Goal: Navigation & Orientation: Find specific page/section

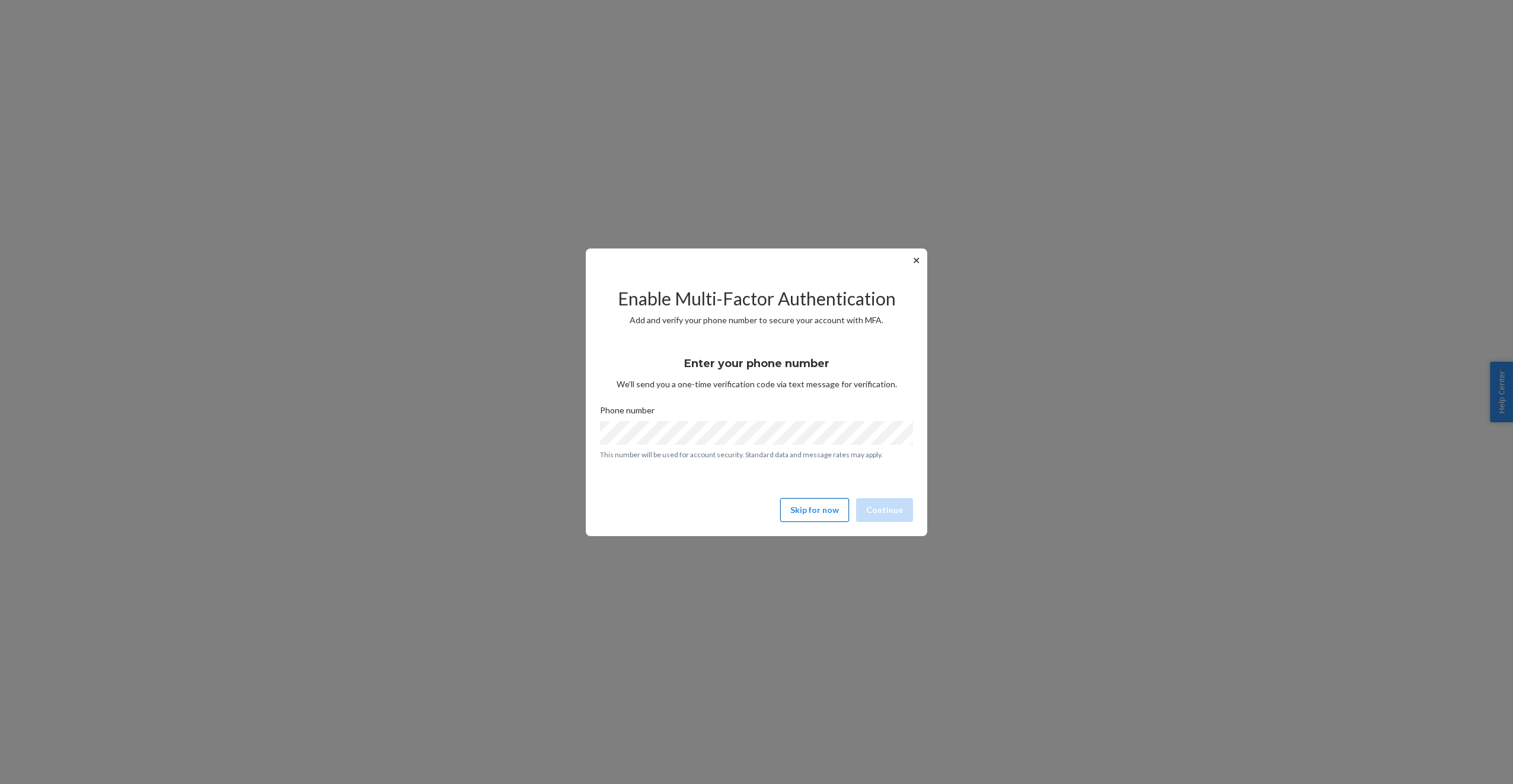
click at [823, 511] on button "Skip for now" at bounding box center [814, 510] width 69 height 24
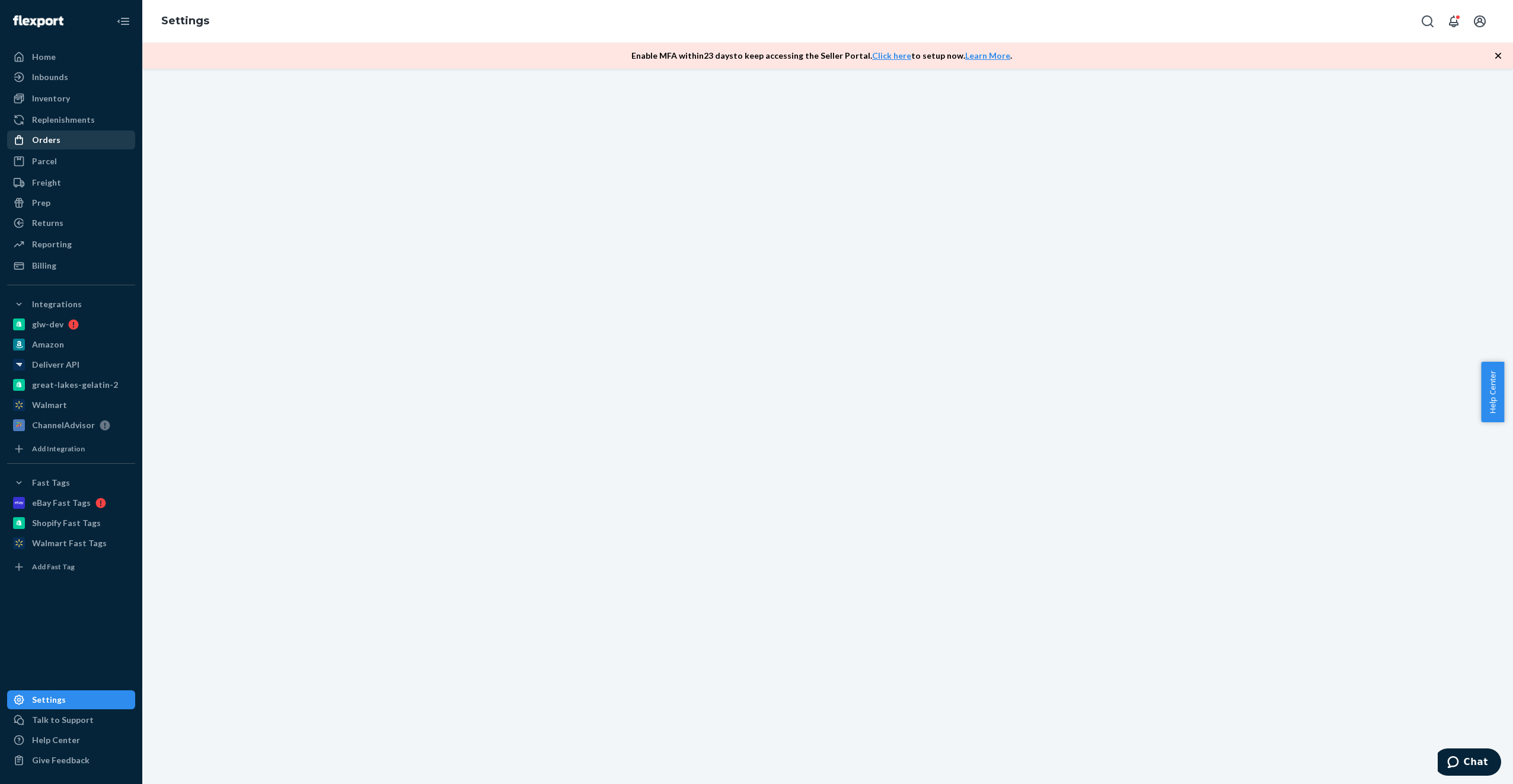
click at [48, 142] on div "Orders" at bounding box center [46, 140] width 29 height 11
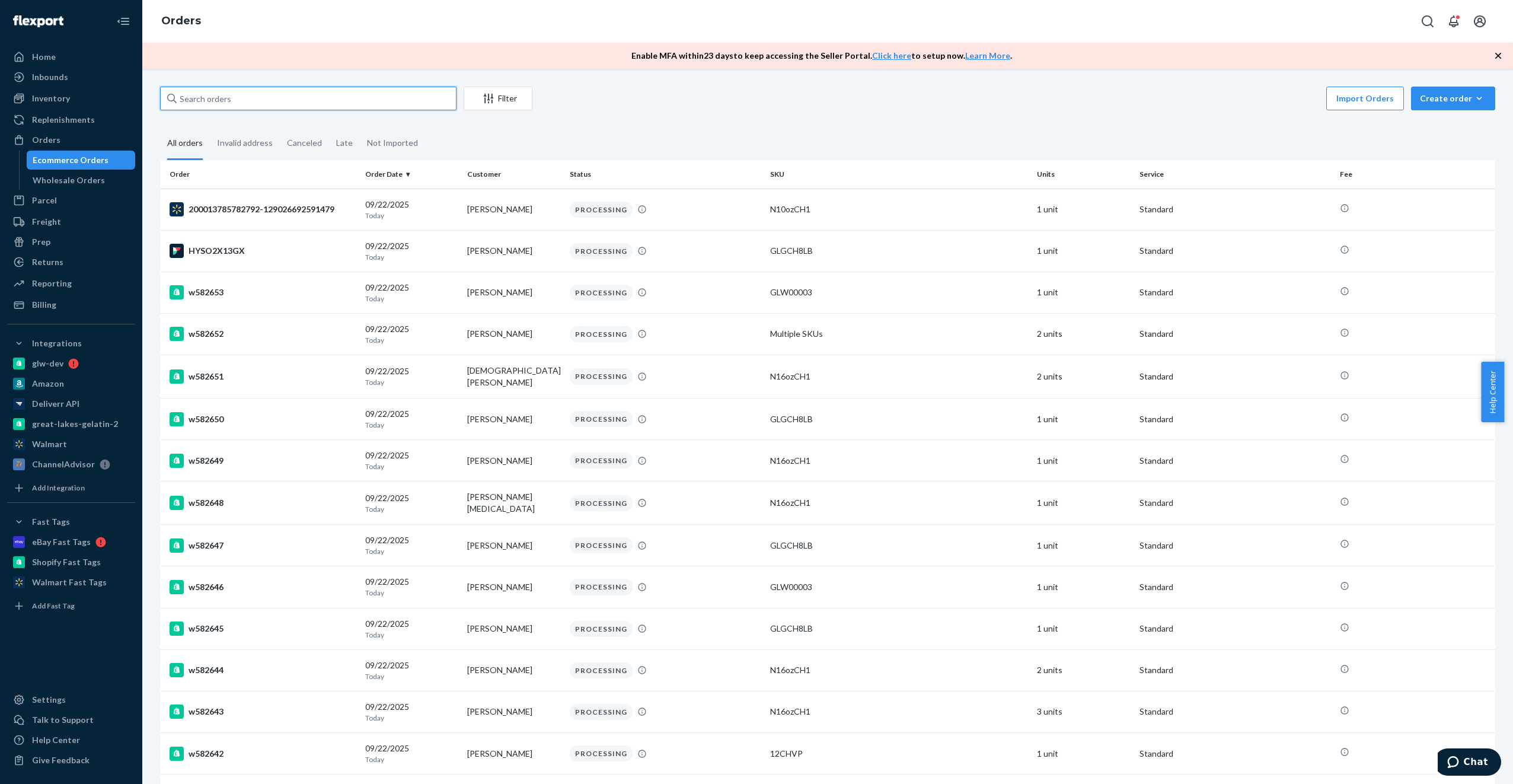
click at [317, 99] on input "text" at bounding box center [308, 98] width 296 height 24
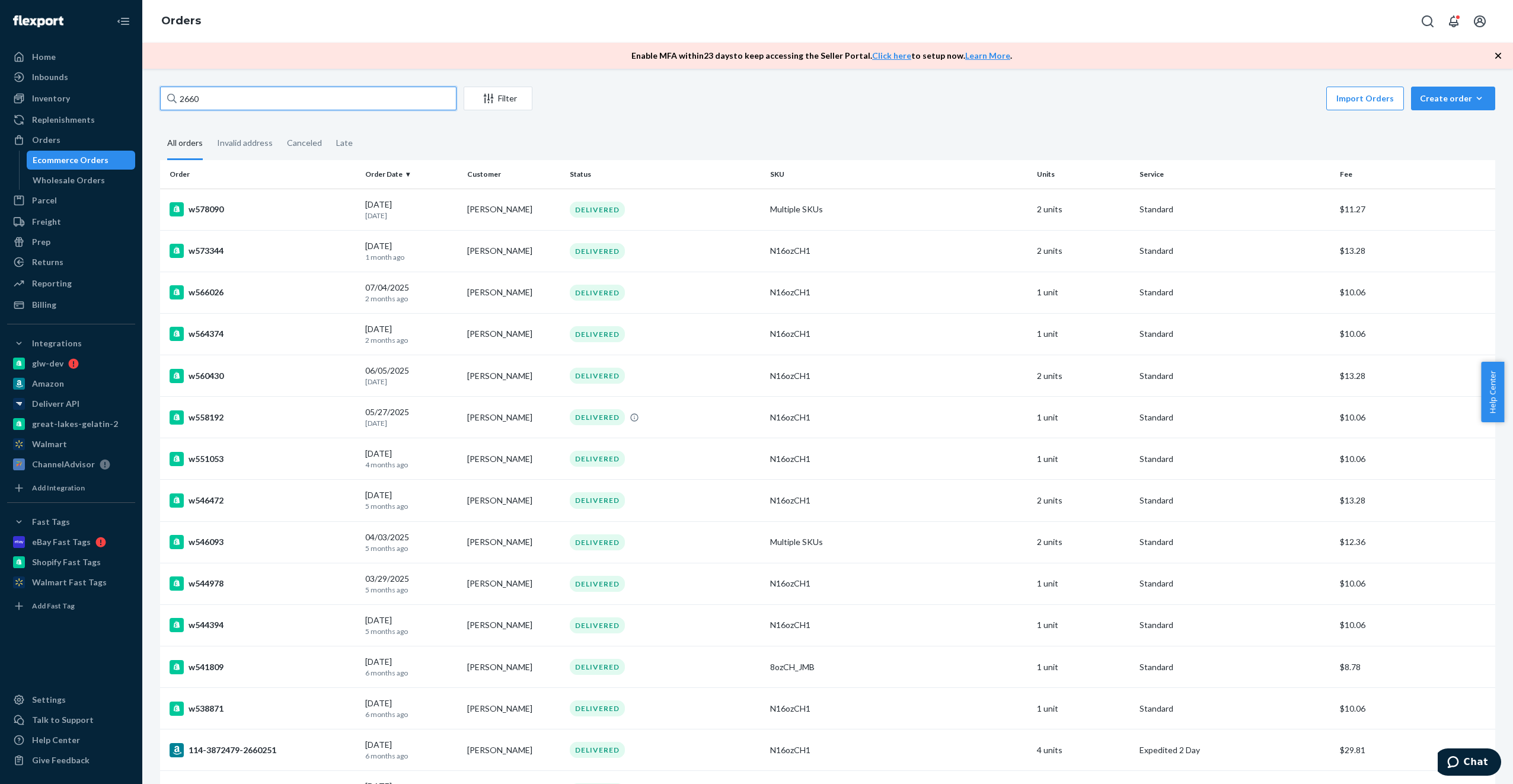
drag, startPoint x: 248, startPoint y: 101, endPoint x: 0, endPoint y: 109, distance: 248.1
click at [0, 109] on html "Home Inbounds Shipping Plans Problems Inventory Products Branded Packaging Repl…" at bounding box center [756, 392] width 1513 height 784
paste input "Dr. Jackie Flynn"
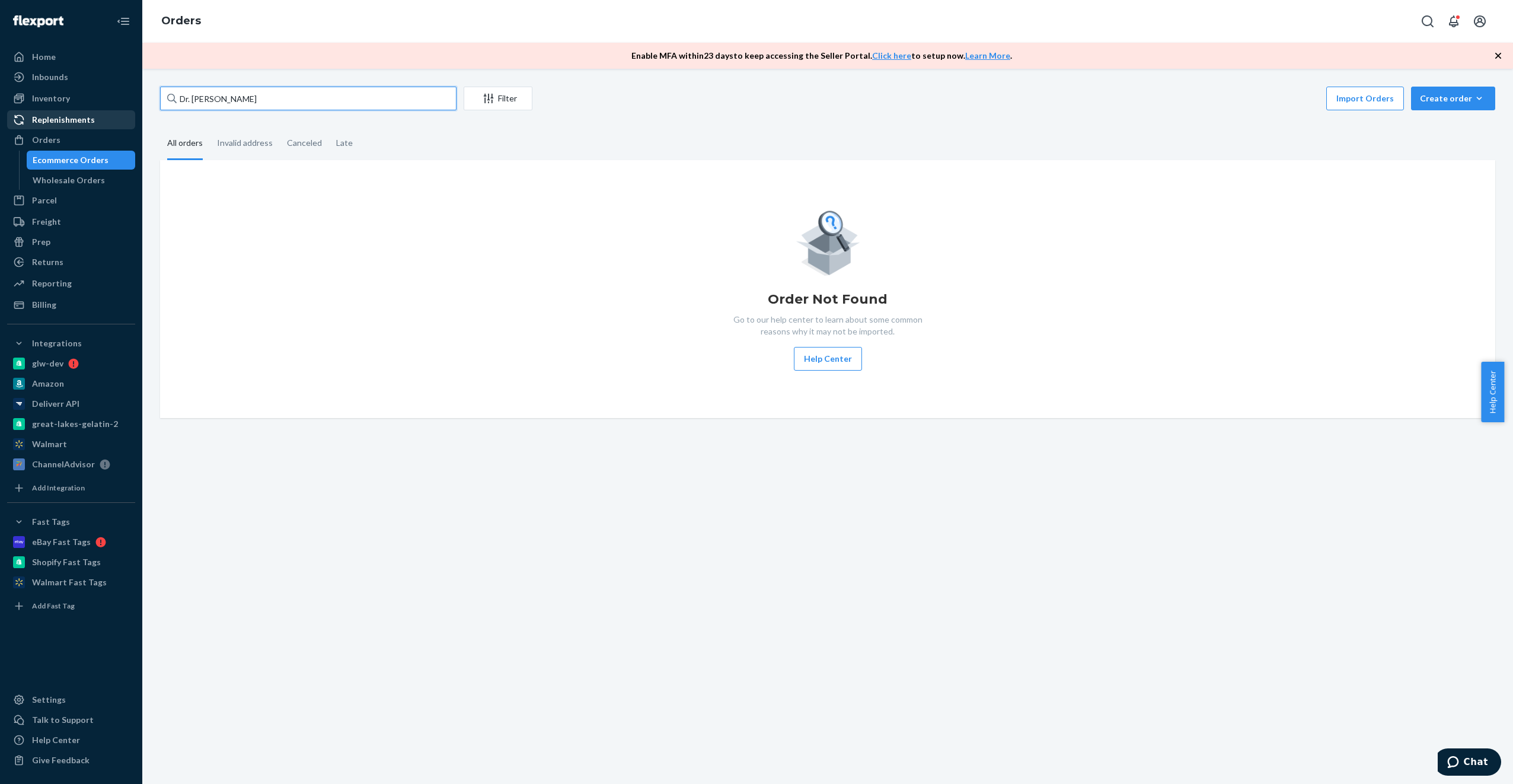
drag, startPoint x: 261, startPoint y: 99, endPoint x: 111, endPoint y: 115, distance: 150.9
click at [111, 115] on div "Home Inbounds Shipping Plans Problems Inventory Products Branded Packaging Repl…" at bounding box center [756, 392] width 1513 height 784
paste input "Balanced Body Chiropractic and Wellness"
type input "Balanced Body Chiropractic and Wellness"
click at [75, 184] on div "Wholesale Orders" at bounding box center [69, 180] width 72 height 11
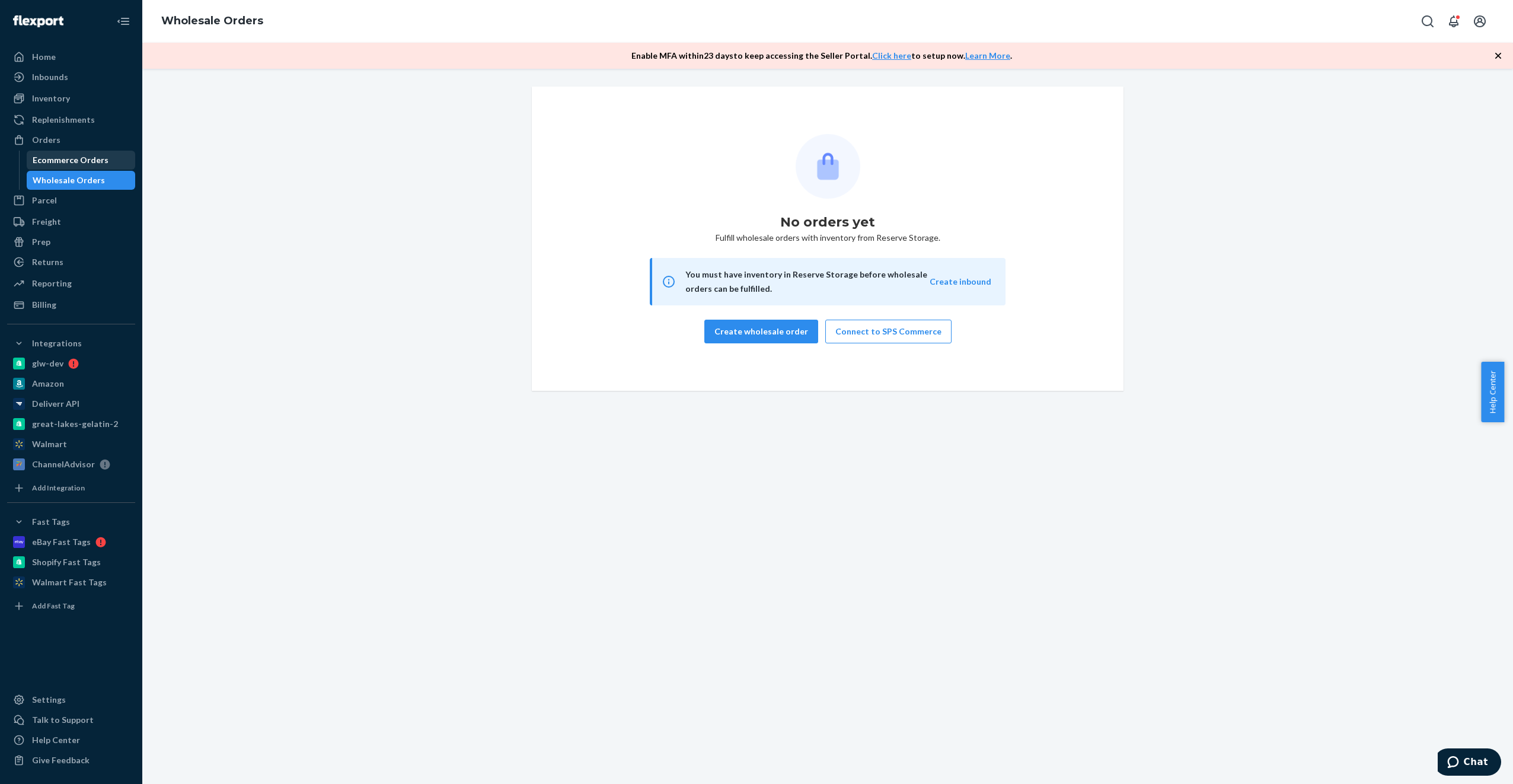
click at [73, 160] on div "Ecommerce Orders" at bounding box center [71, 160] width 76 height 11
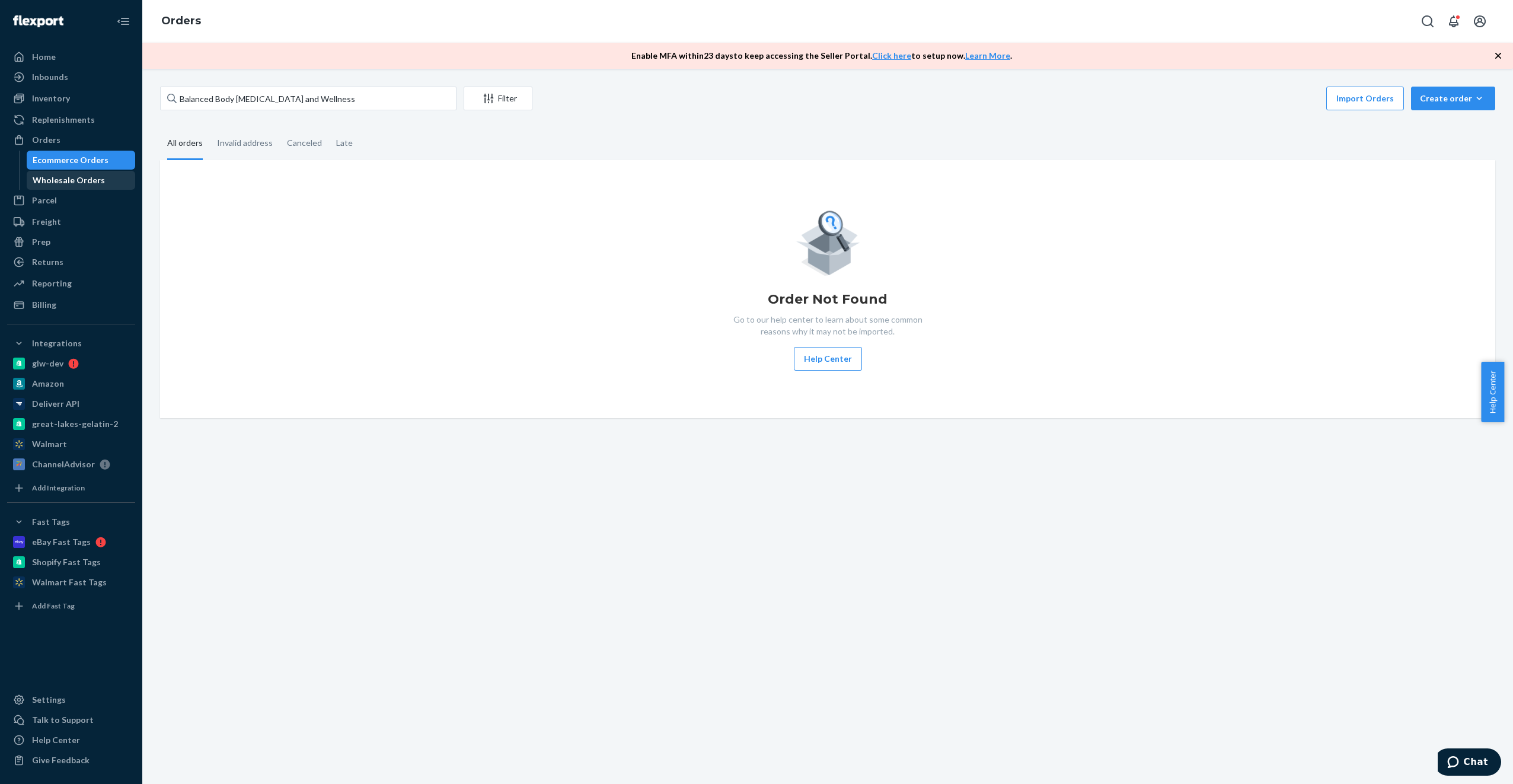
click at [70, 179] on div "Wholesale Orders" at bounding box center [69, 180] width 72 height 11
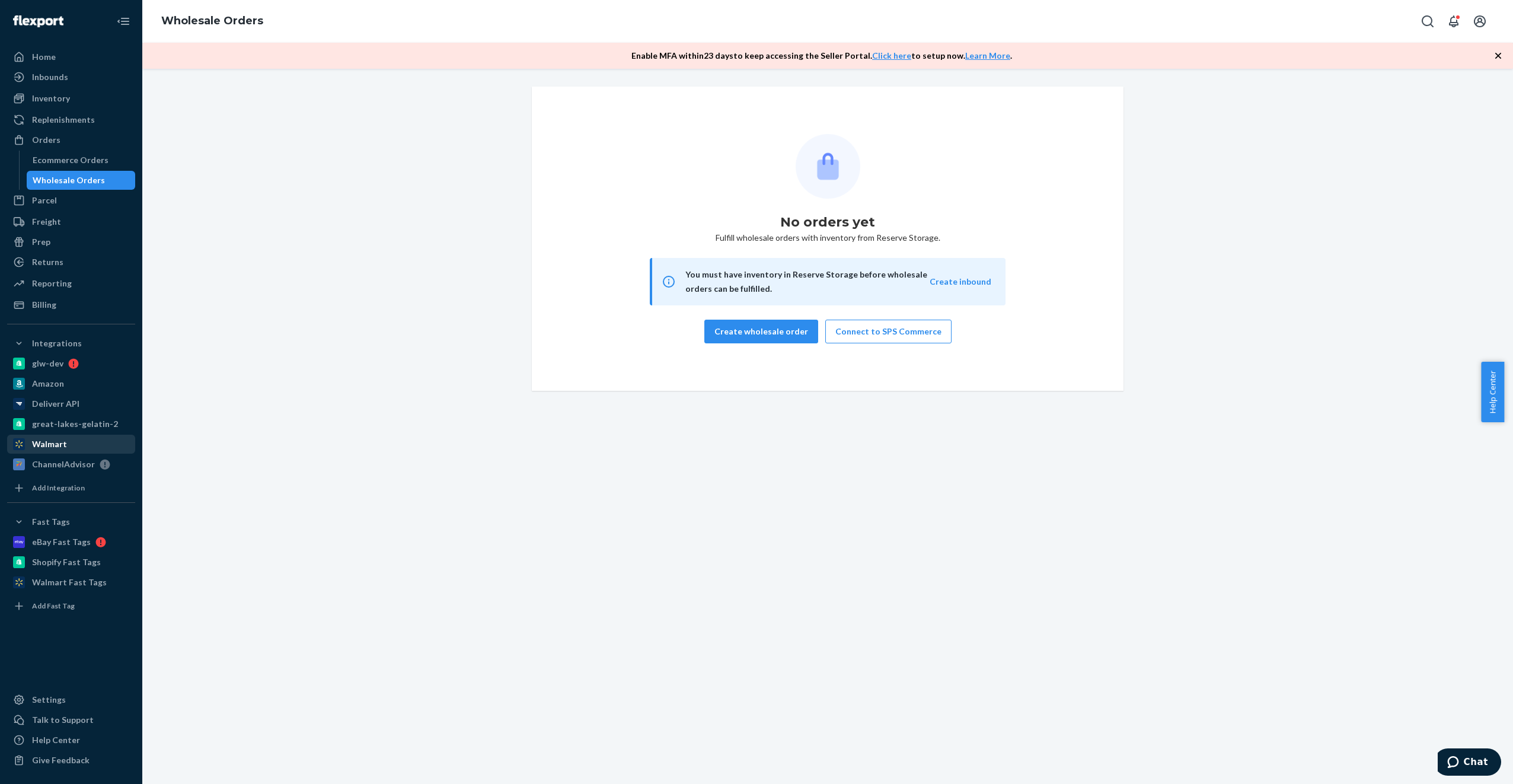
click at [58, 443] on div "Walmart" at bounding box center [49, 444] width 35 height 11
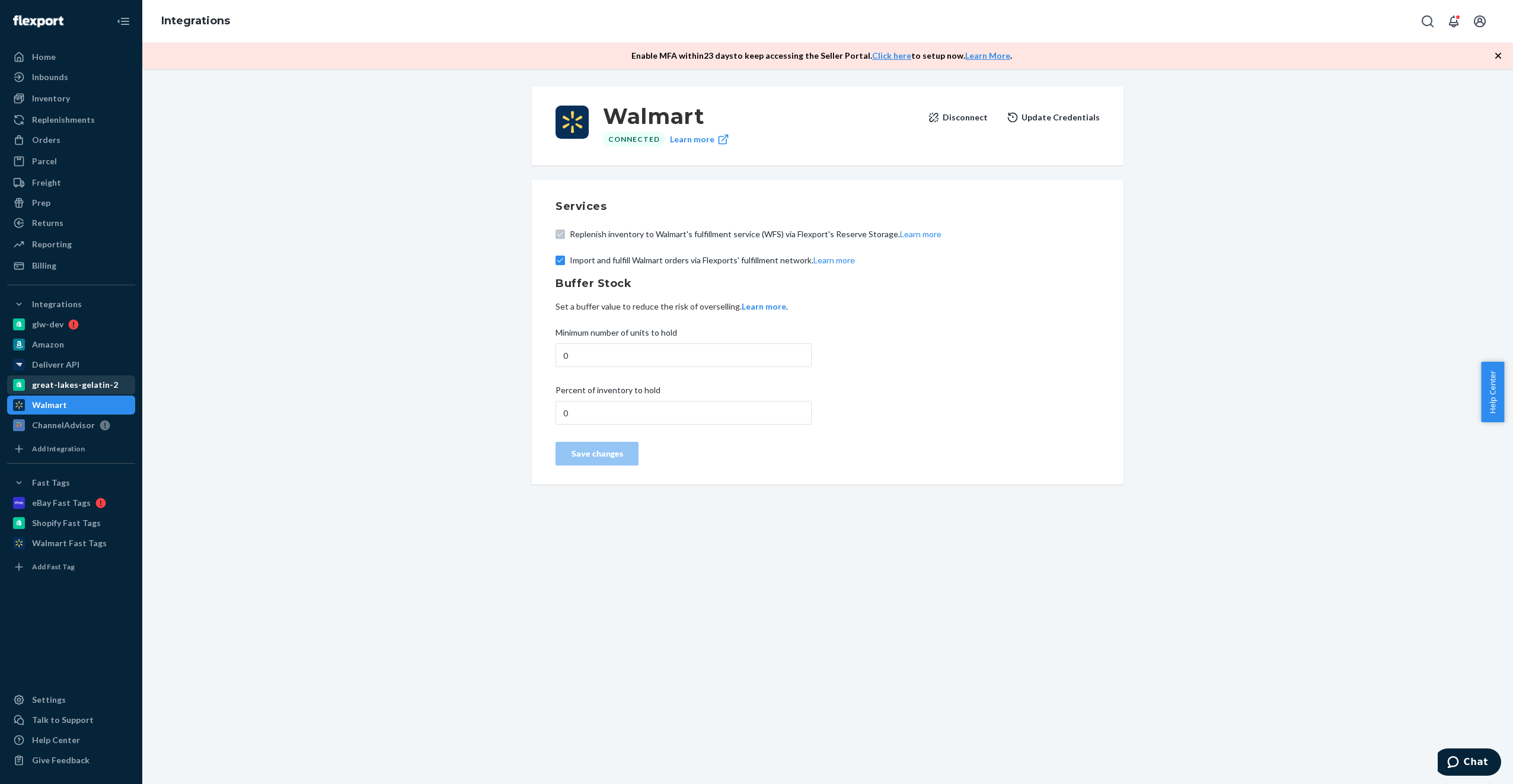
click at [50, 389] on div "great-lakes-gelatin-2" at bounding box center [75, 384] width 86 height 11
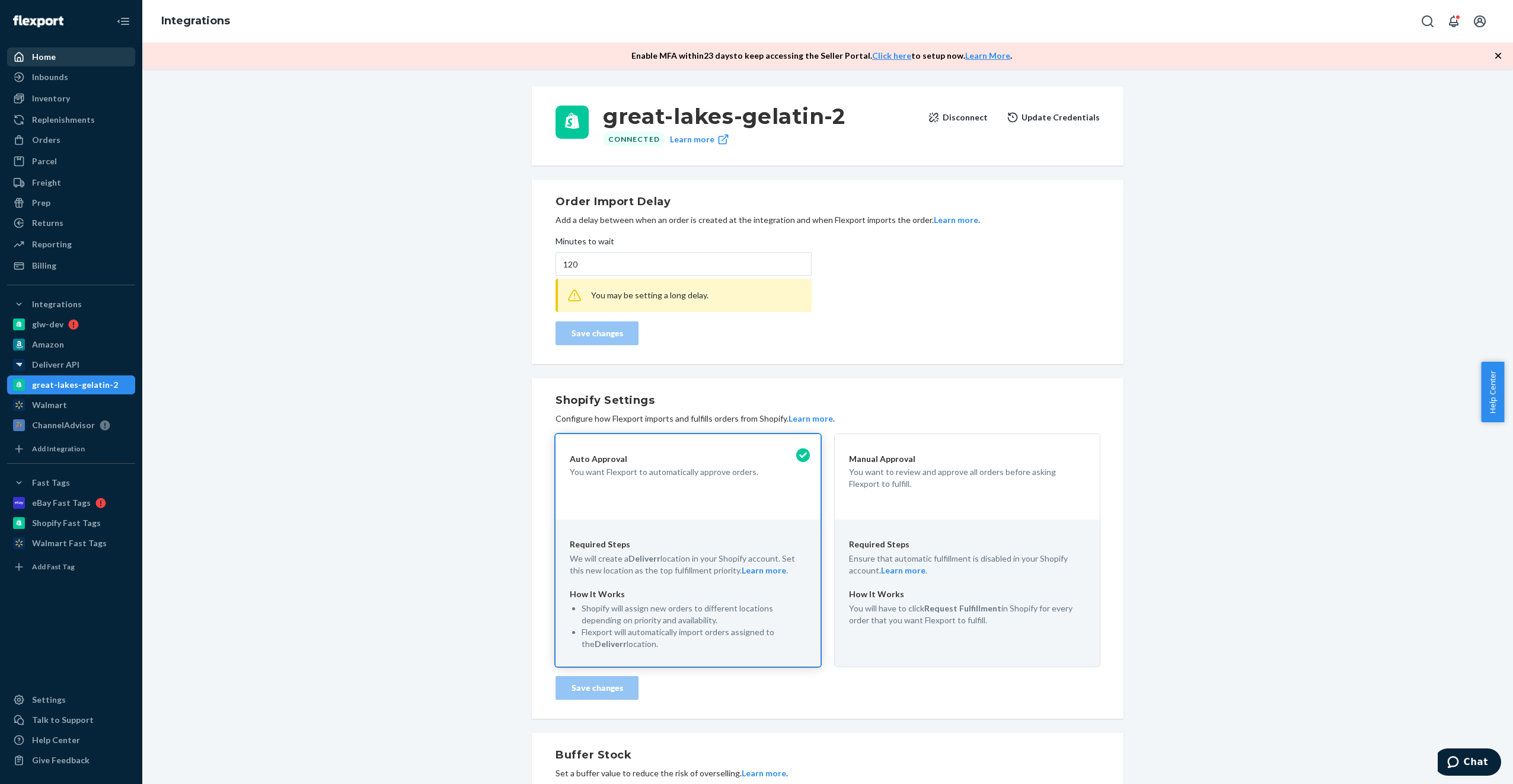
click at [46, 57] on div "Home" at bounding box center [44, 57] width 24 height 11
